Goal: Book appointment/travel/reservation

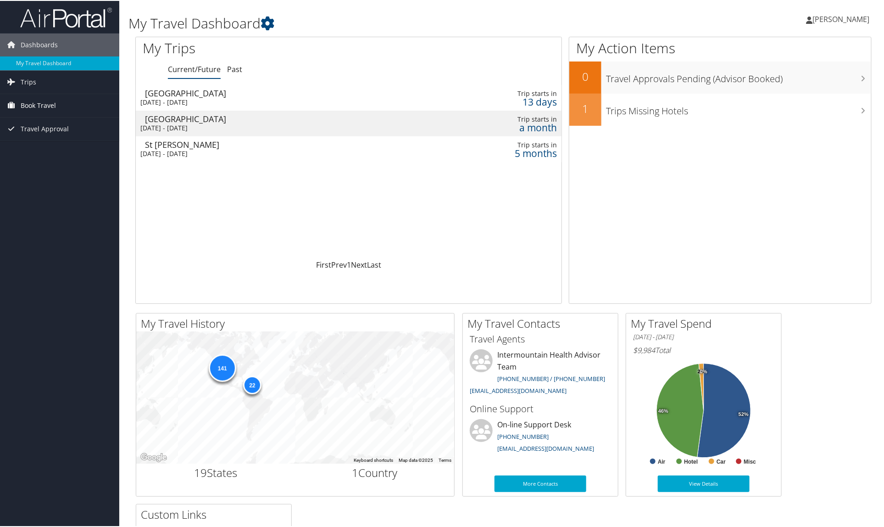
click at [44, 110] on span "Book Travel" at bounding box center [38, 104] width 35 height 23
click at [46, 152] on link "Book/Manage Online Trips" at bounding box center [59, 151] width 119 height 14
